Goal: Check status: Check status

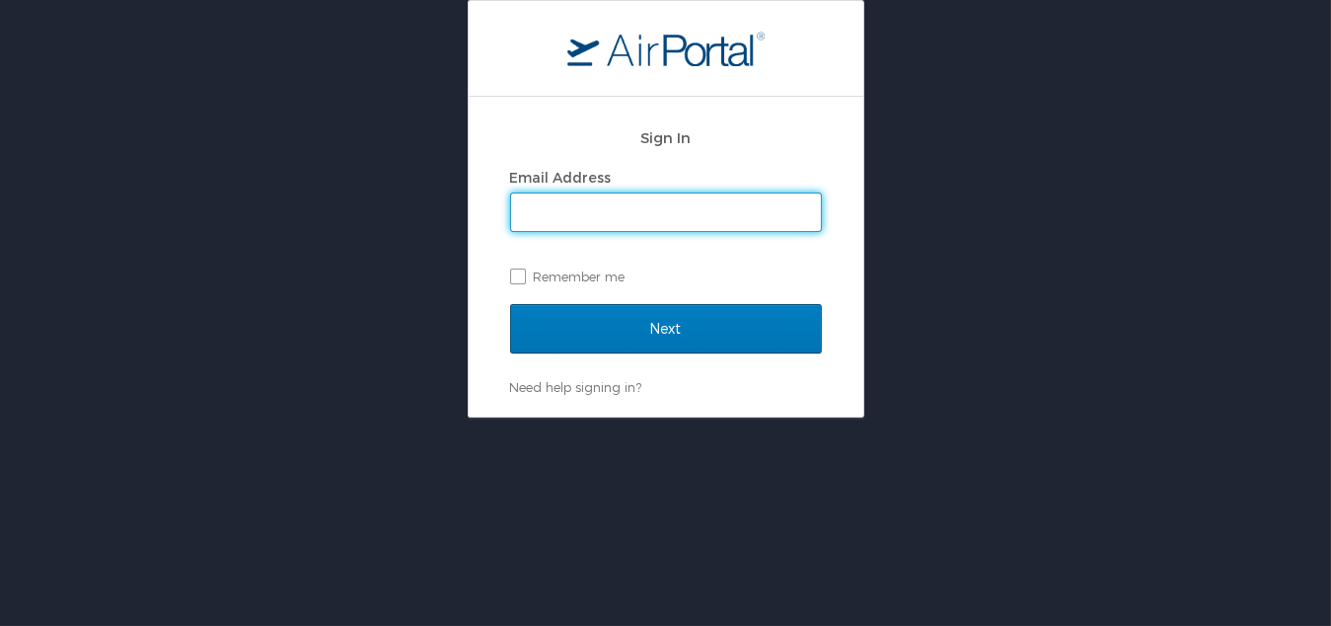
click at [748, 200] on input "Email Address" at bounding box center [666, 212] width 310 height 38
type input "joseph.roppolo@la.gov"
click at [596, 274] on label "Remember me" at bounding box center [666, 277] width 312 height 30
click at [523, 274] on input "Remember me" at bounding box center [516, 274] width 13 height 13
checkbox input "true"
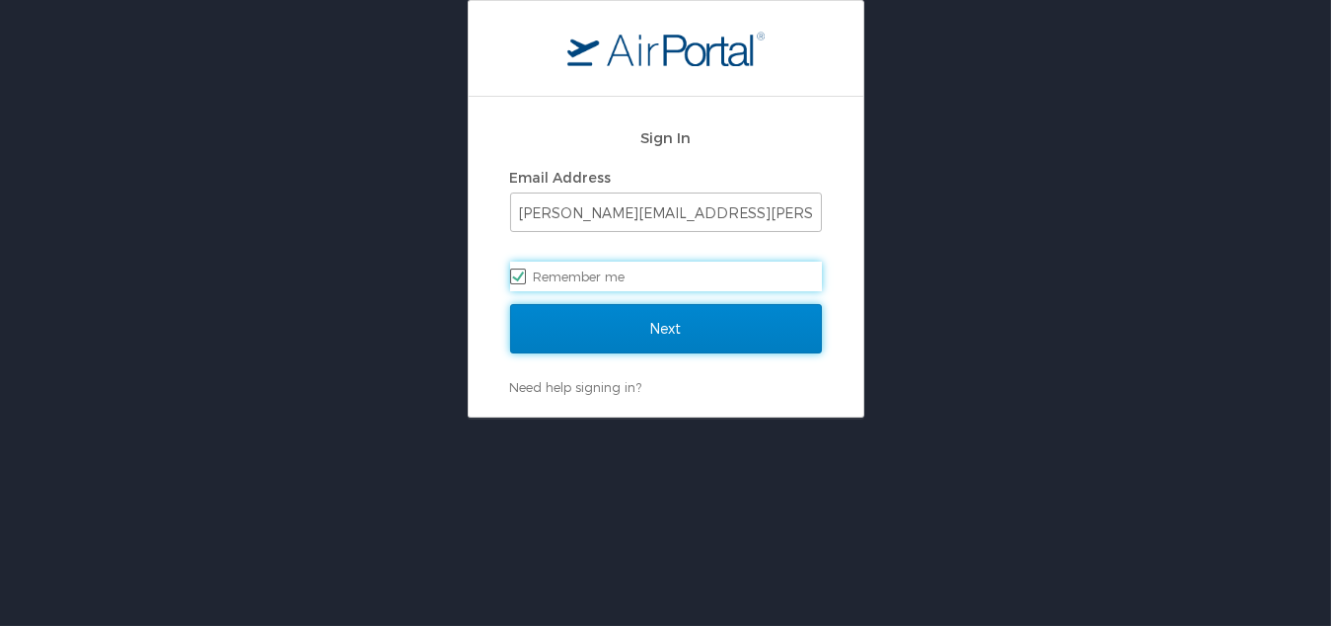
click at [693, 334] on input "Next" at bounding box center [666, 328] width 312 height 49
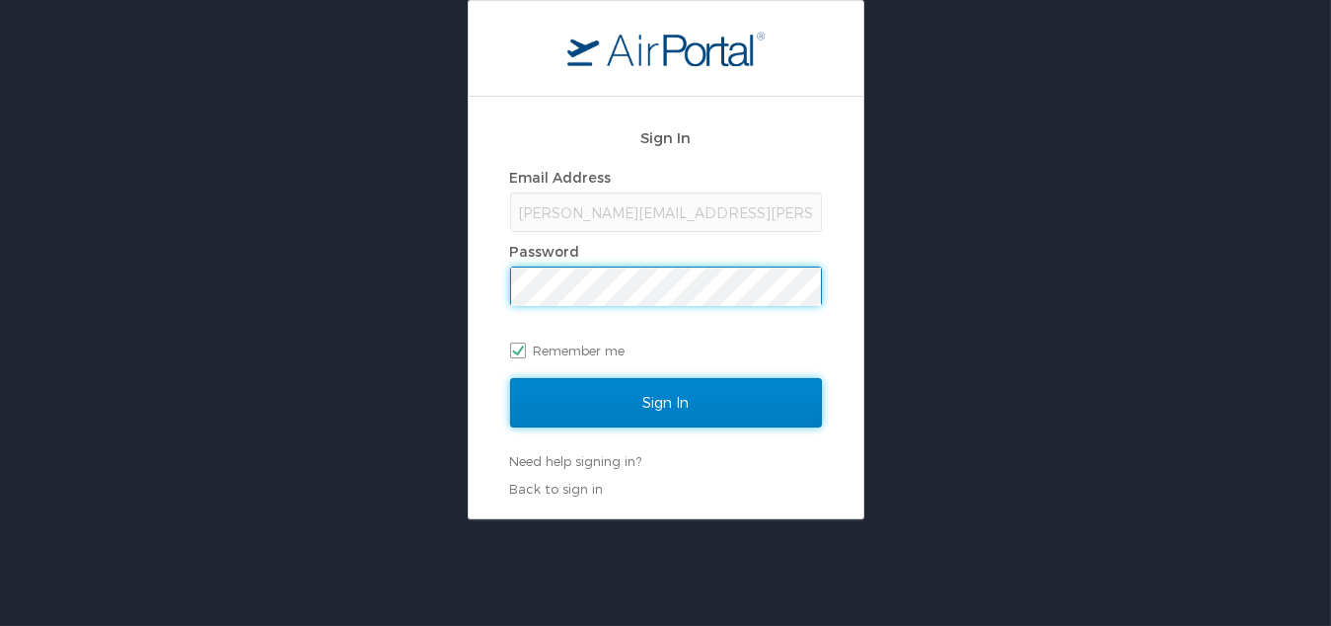
click at [688, 390] on input "Sign In" at bounding box center [666, 402] width 312 height 49
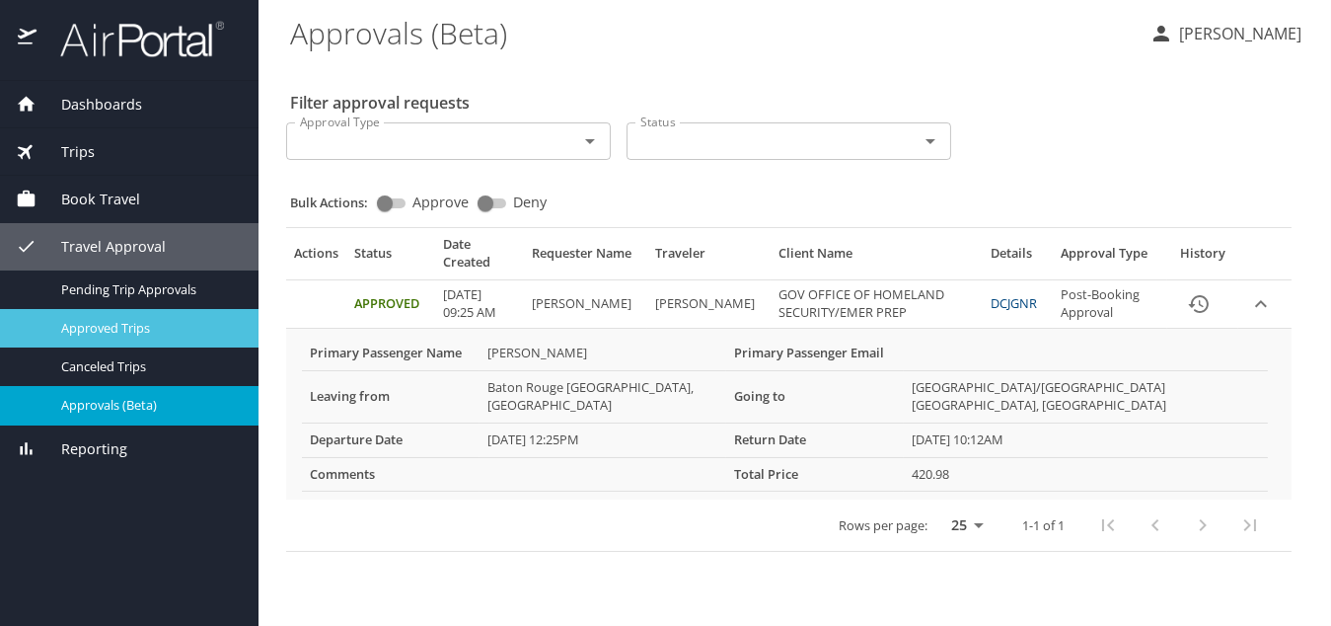
click at [173, 321] on span "Approved Trips" at bounding box center [148, 328] width 174 height 19
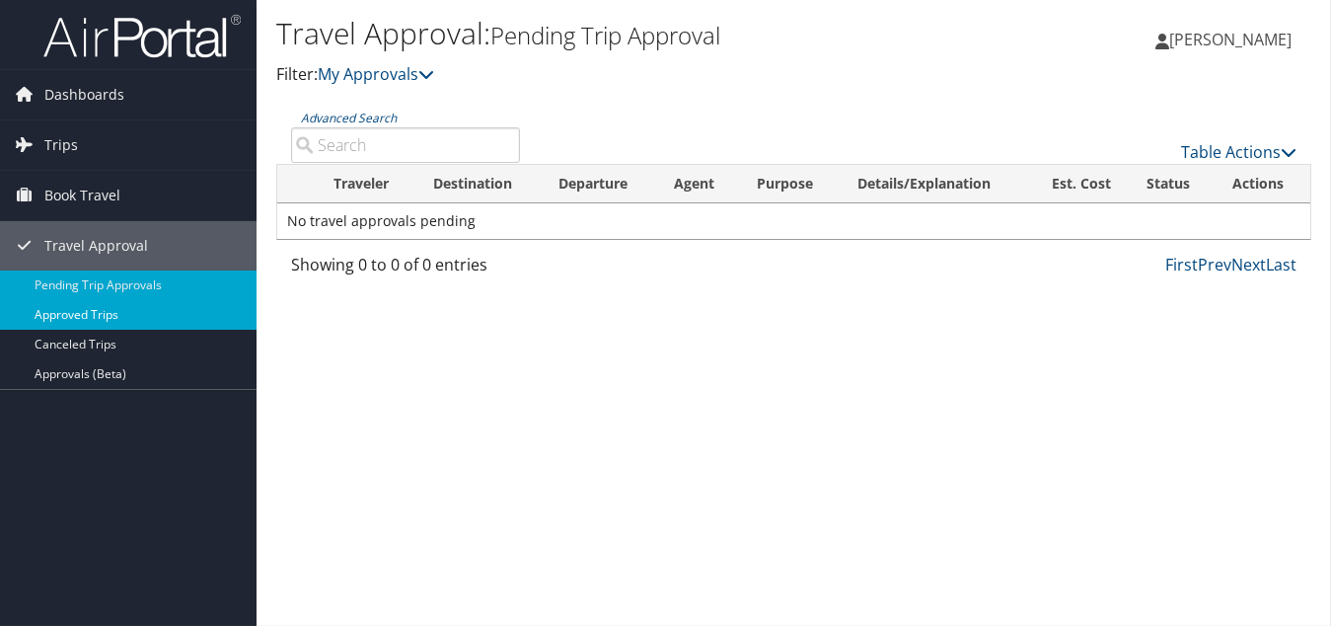
click at [119, 310] on link "Approved Trips" at bounding box center [128, 315] width 257 height 30
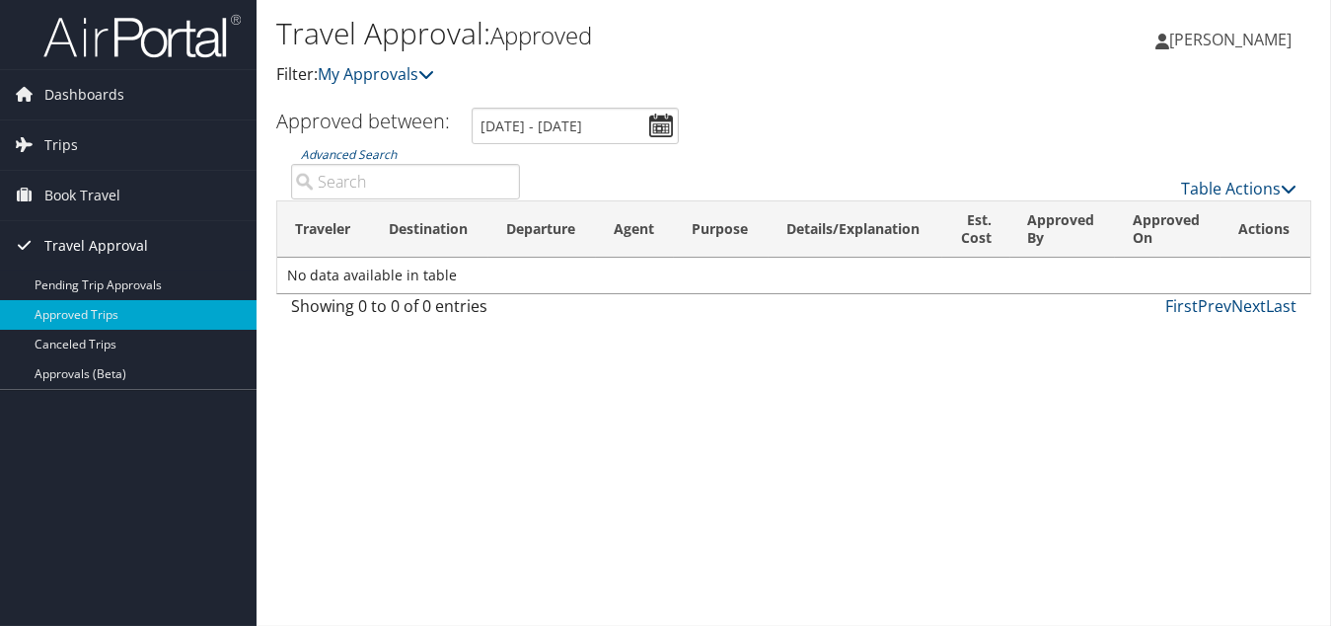
click at [121, 242] on span "Travel Approval" at bounding box center [96, 245] width 104 height 49
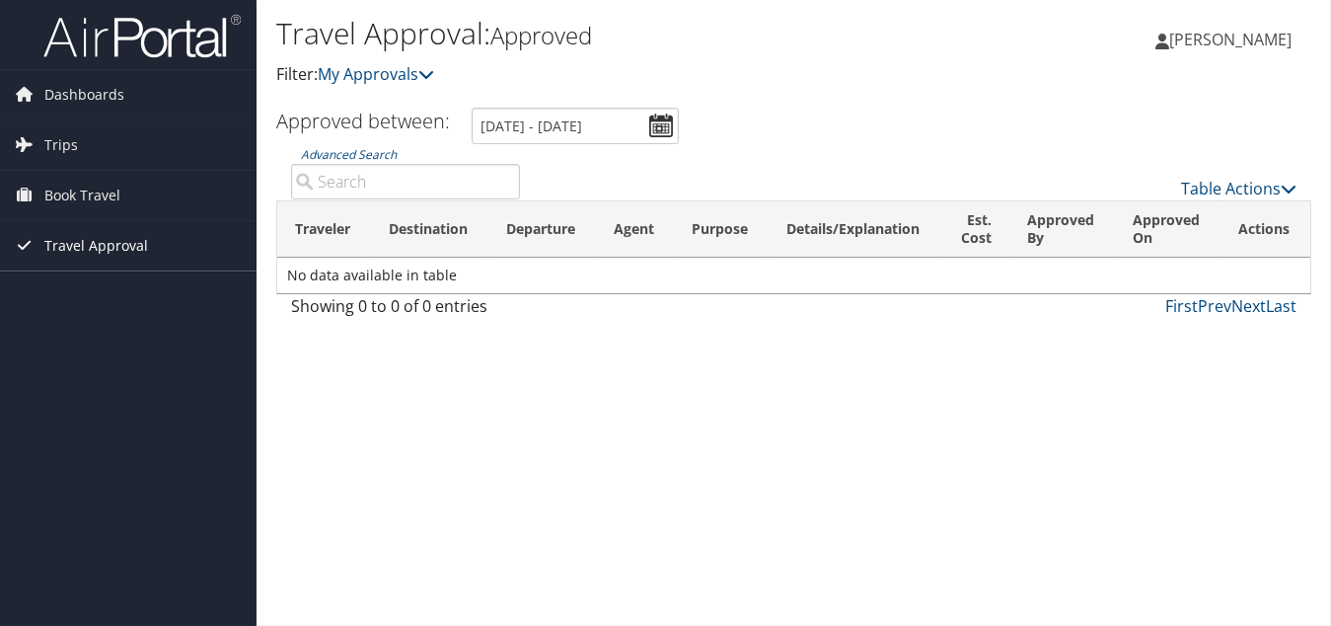
click at [122, 242] on span "Travel Approval" at bounding box center [96, 245] width 104 height 49
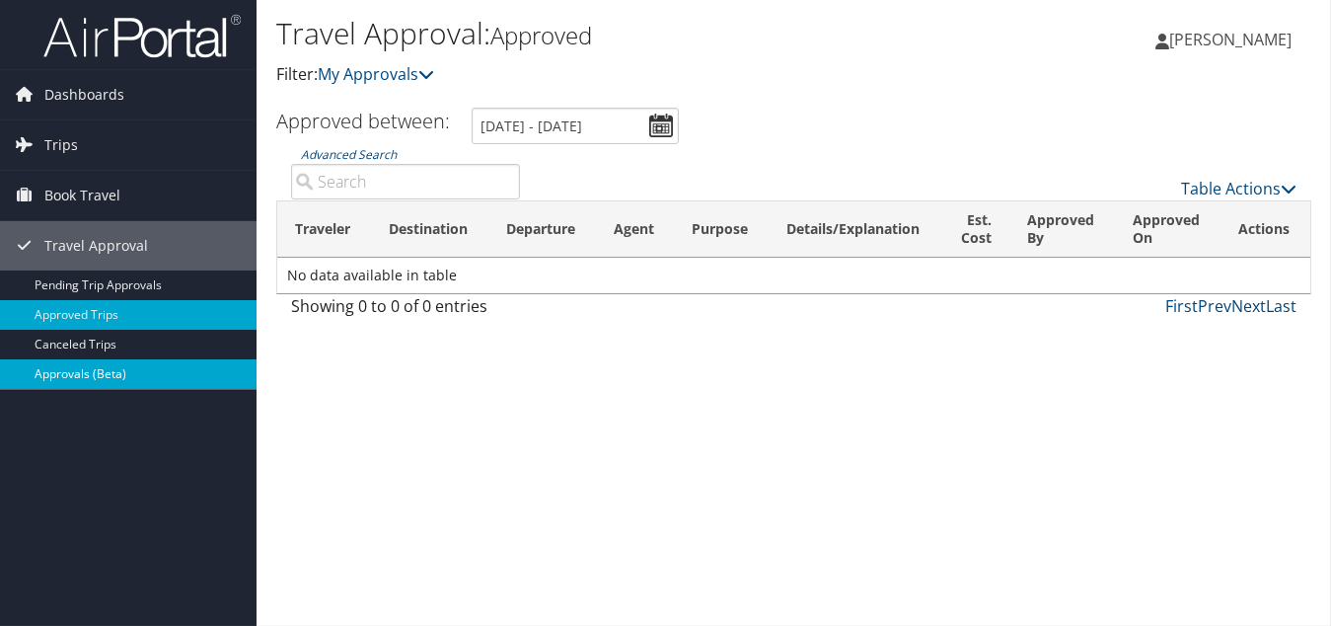
click at [161, 374] on link "Approvals (Beta)" at bounding box center [128, 374] width 257 height 30
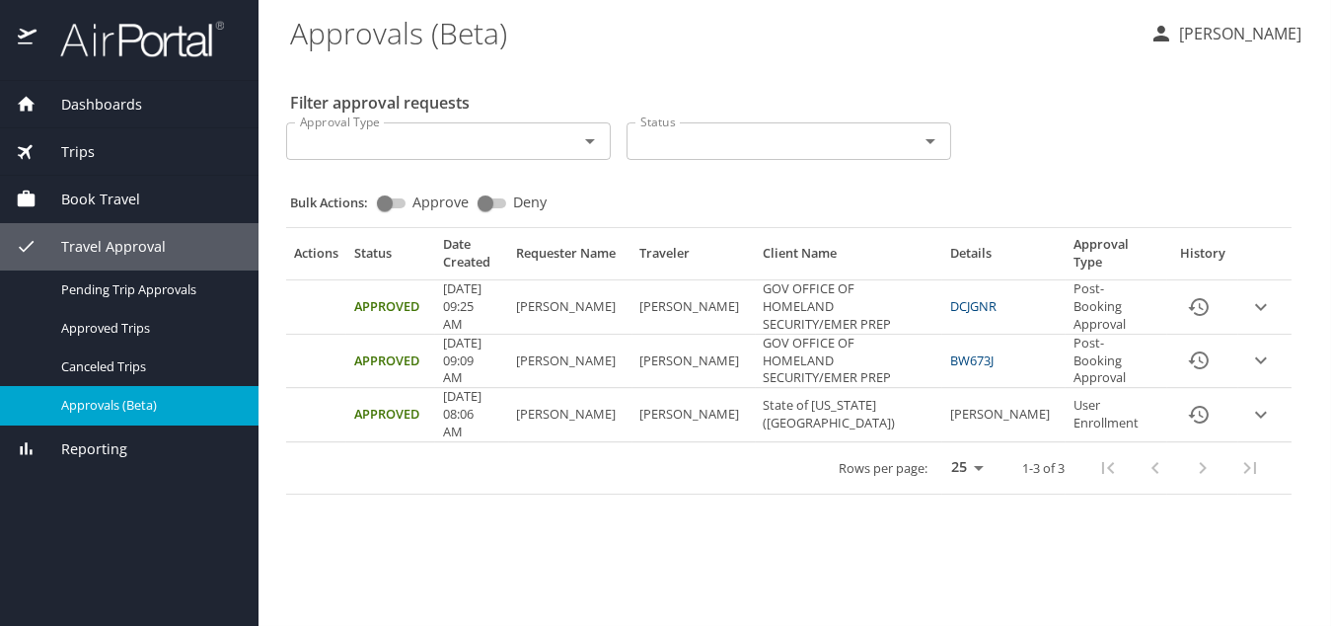
click at [996, 309] on link "DCJGNR" at bounding box center [973, 306] width 46 height 18
click at [1259, 309] on icon "expand row" at bounding box center [1261, 307] width 24 height 24
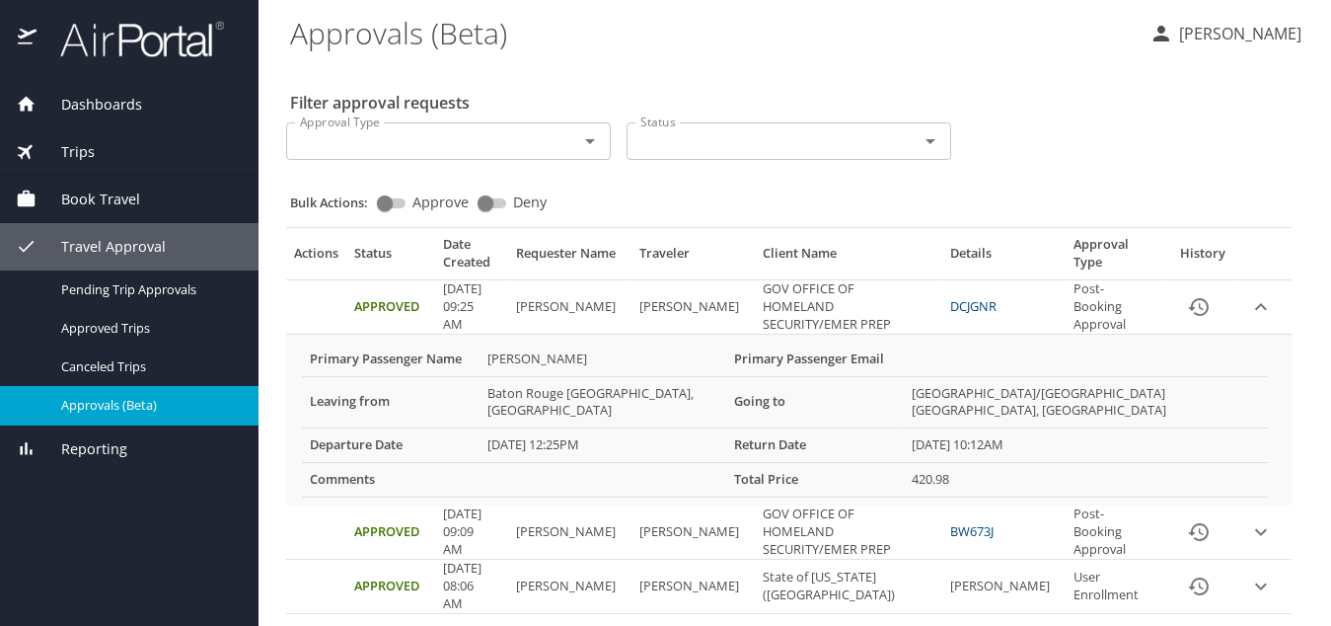
click at [85, 160] on span "Trips" at bounding box center [66, 152] width 58 height 22
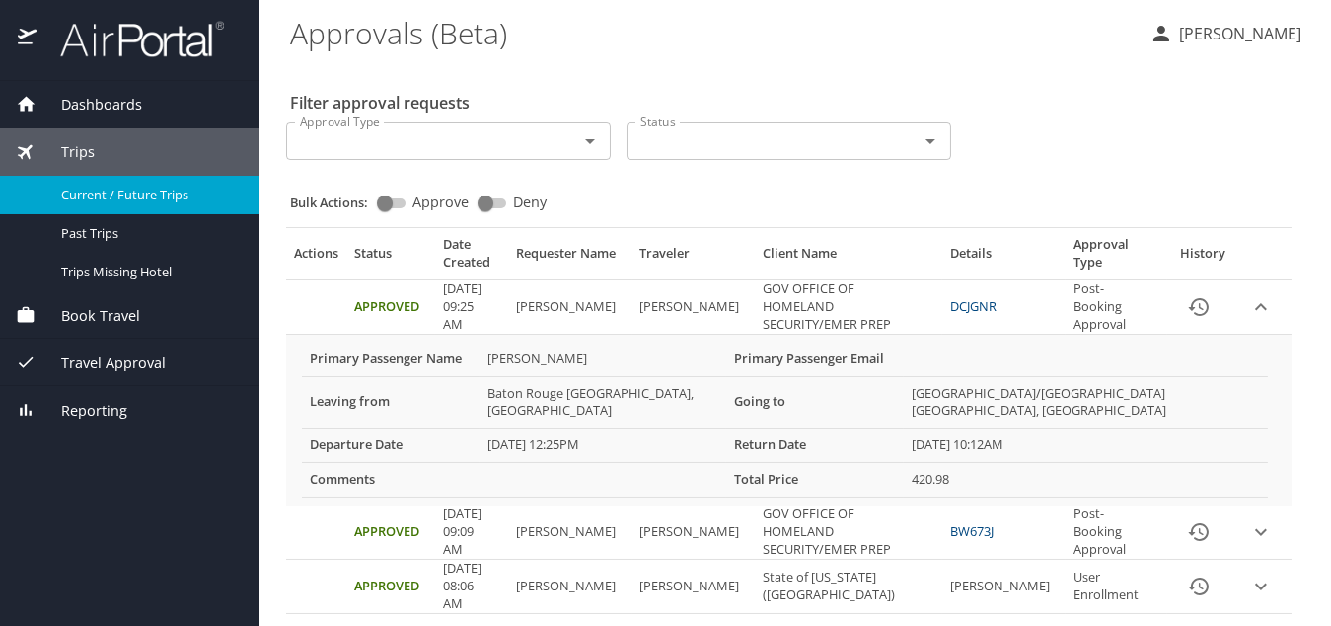
click at [144, 195] on span "Current / Future Trips" at bounding box center [148, 195] width 174 height 19
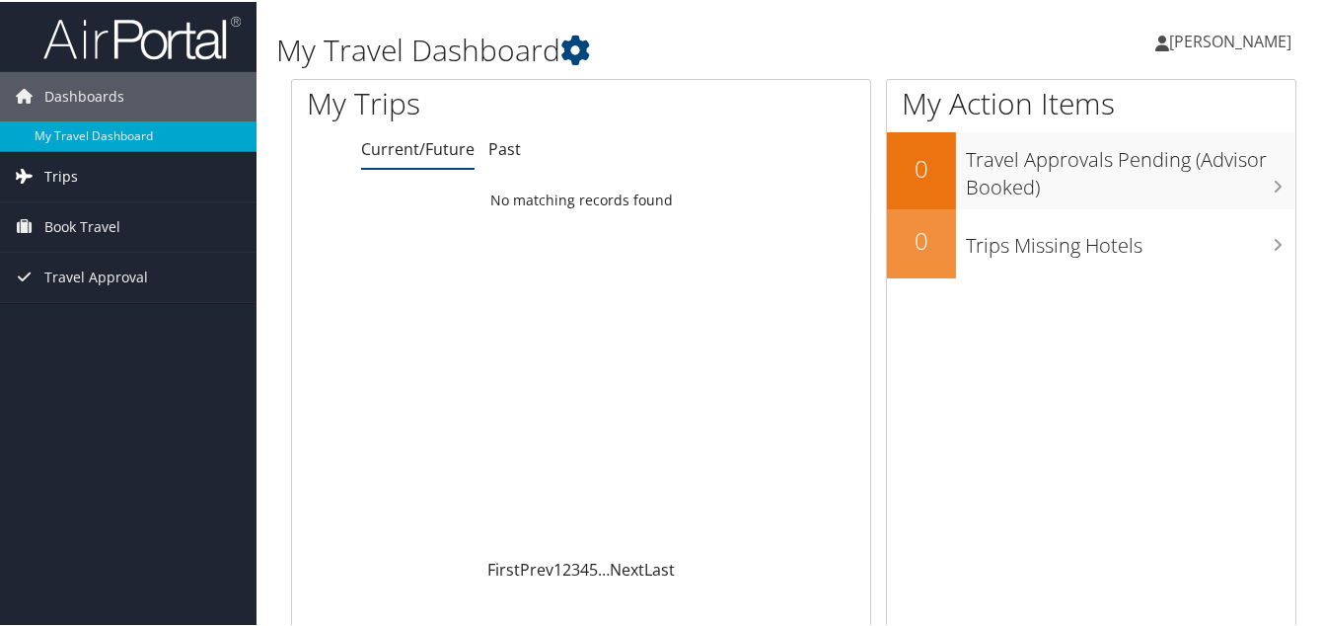
click at [46, 176] on span "Trips" at bounding box center [61, 174] width 34 height 49
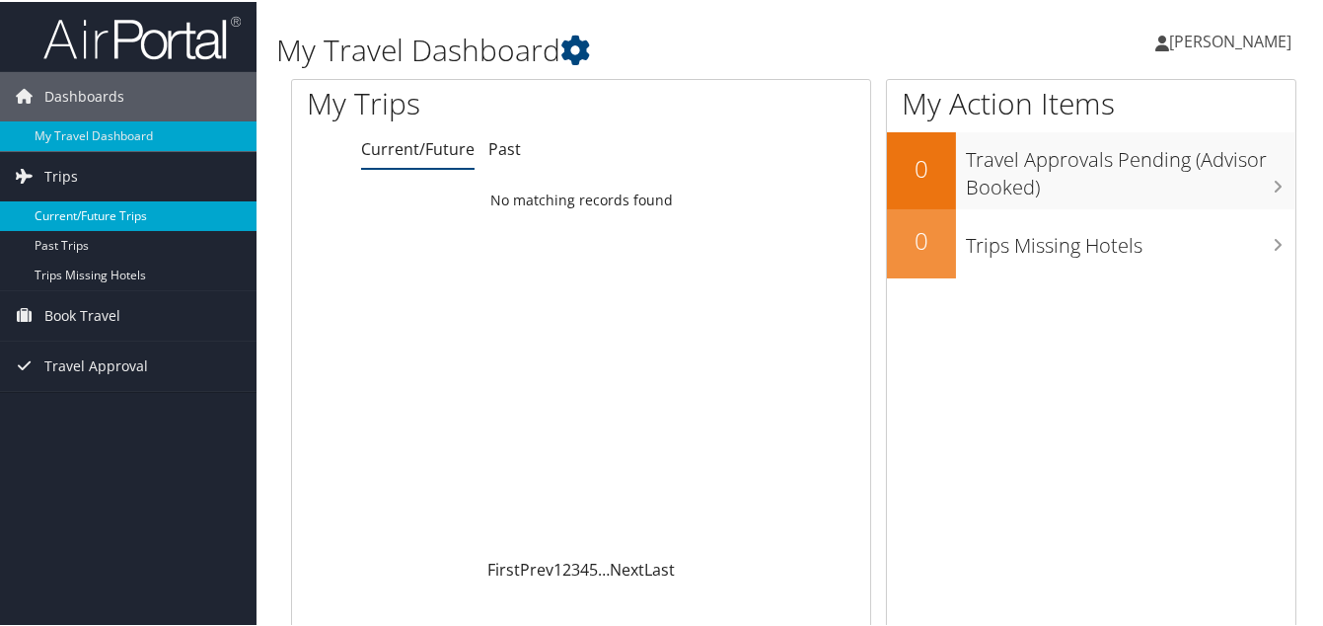
click at [71, 213] on link "Current/Future Trips" at bounding box center [128, 214] width 257 height 30
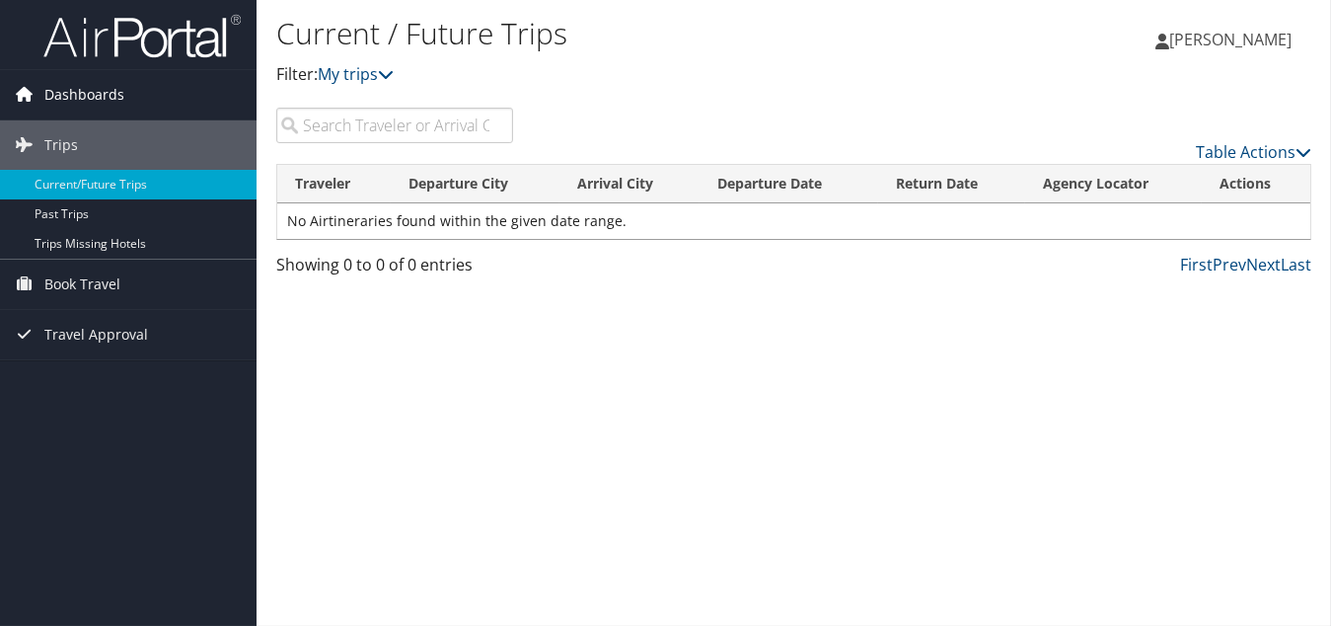
click at [63, 89] on span "Dashboards" at bounding box center [84, 94] width 80 height 49
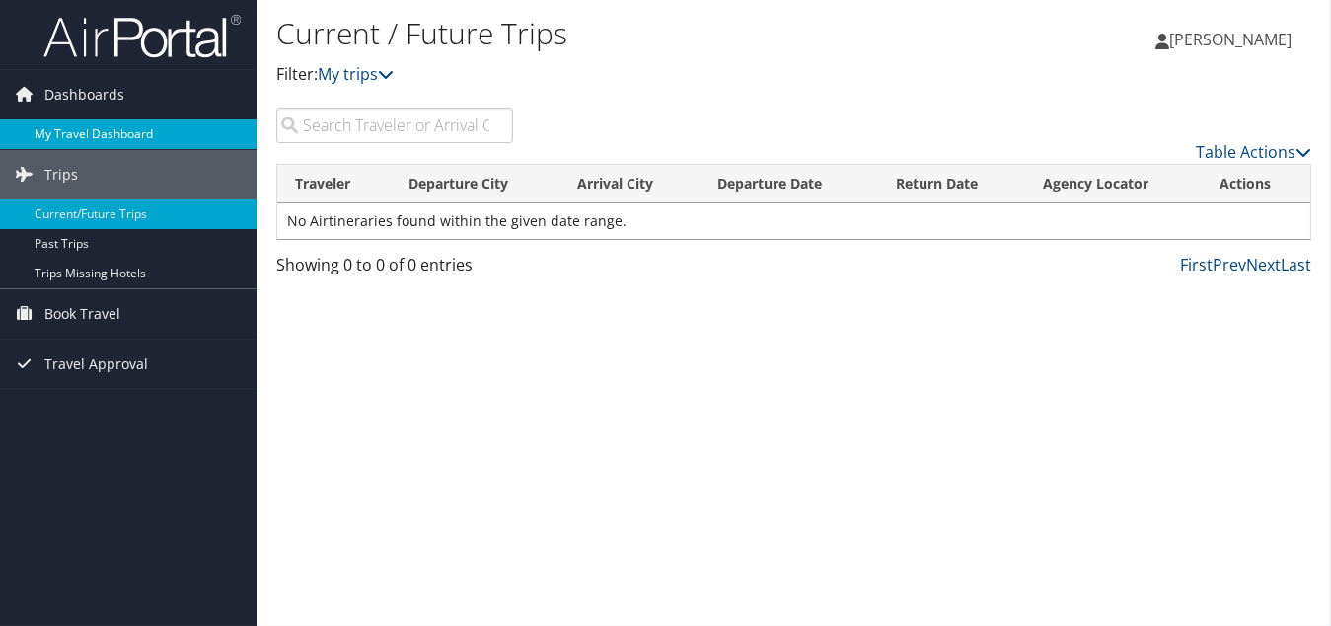
click at [101, 128] on link "My Travel Dashboard" at bounding box center [128, 134] width 257 height 30
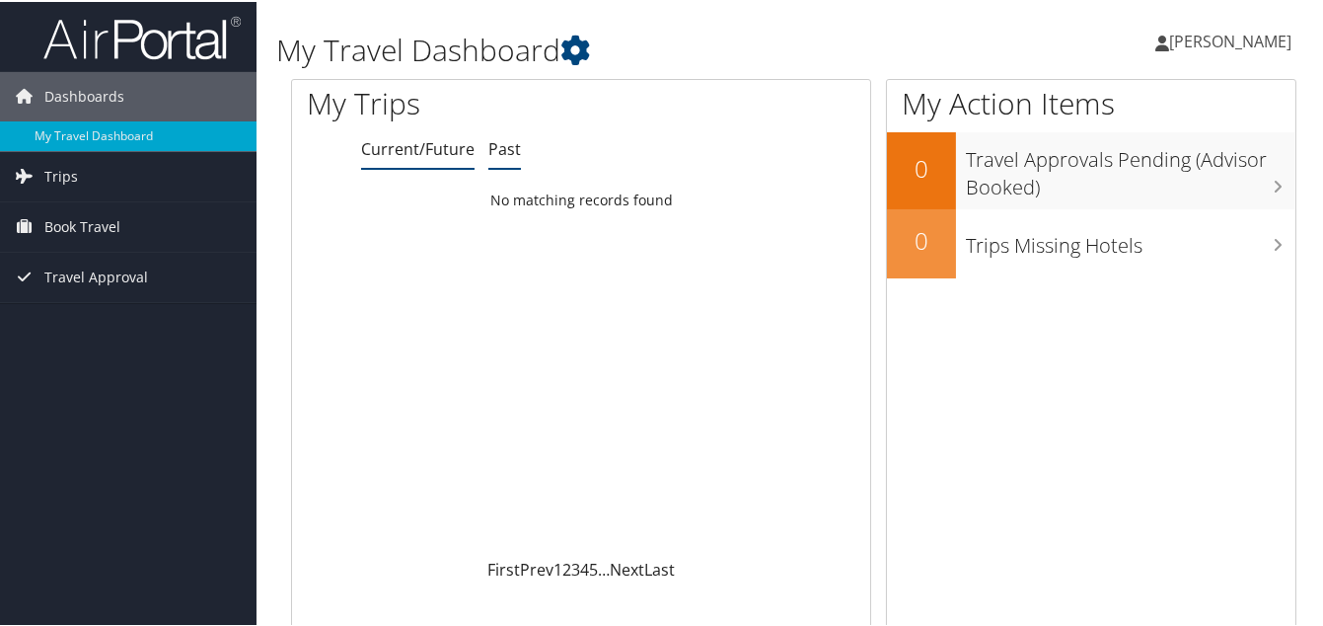
click at [500, 151] on link "Past" at bounding box center [504, 147] width 33 height 22
click at [422, 150] on link "Current/Future" at bounding box center [417, 147] width 113 height 22
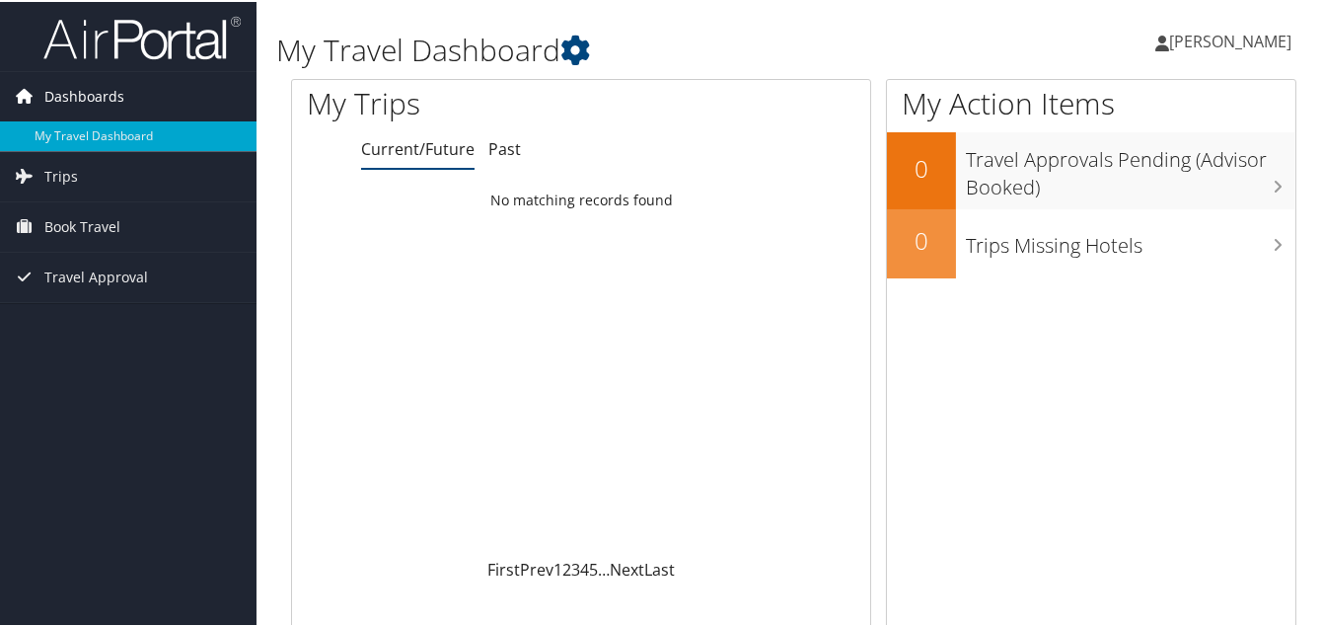
click at [88, 87] on span "Dashboards" at bounding box center [84, 94] width 80 height 49
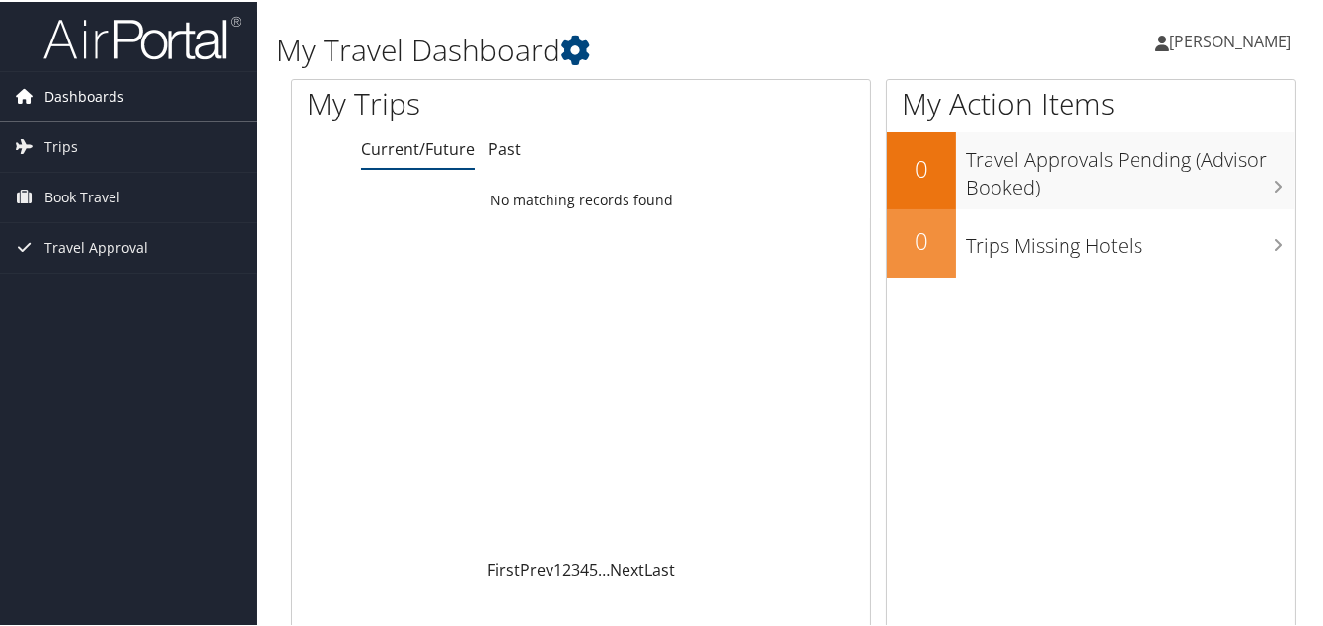
click at [88, 87] on span "Dashboards" at bounding box center [84, 94] width 80 height 49
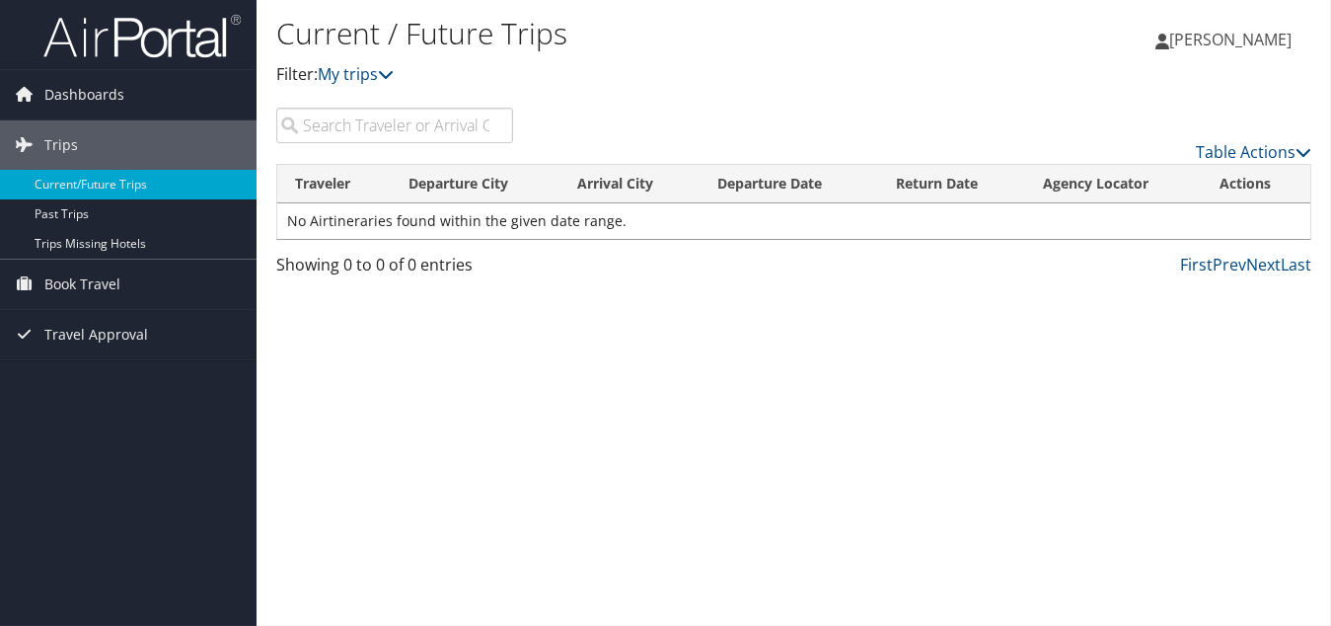
click at [426, 117] on input "search" at bounding box center [394, 126] width 237 height 36
click at [424, 117] on input "search" at bounding box center [394, 126] width 237 height 36
click at [732, 87] on p "Filter: My trips" at bounding box center [621, 75] width 690 height 26
